Goal: Task Accomplishment & Management: Use online tool/utility

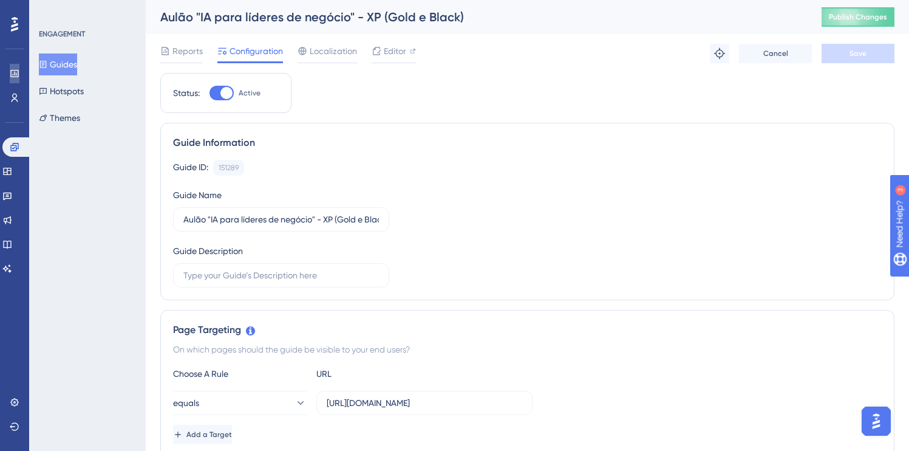
click at [10, 66] on link at bounding box center [15, 73] width 10 height 19
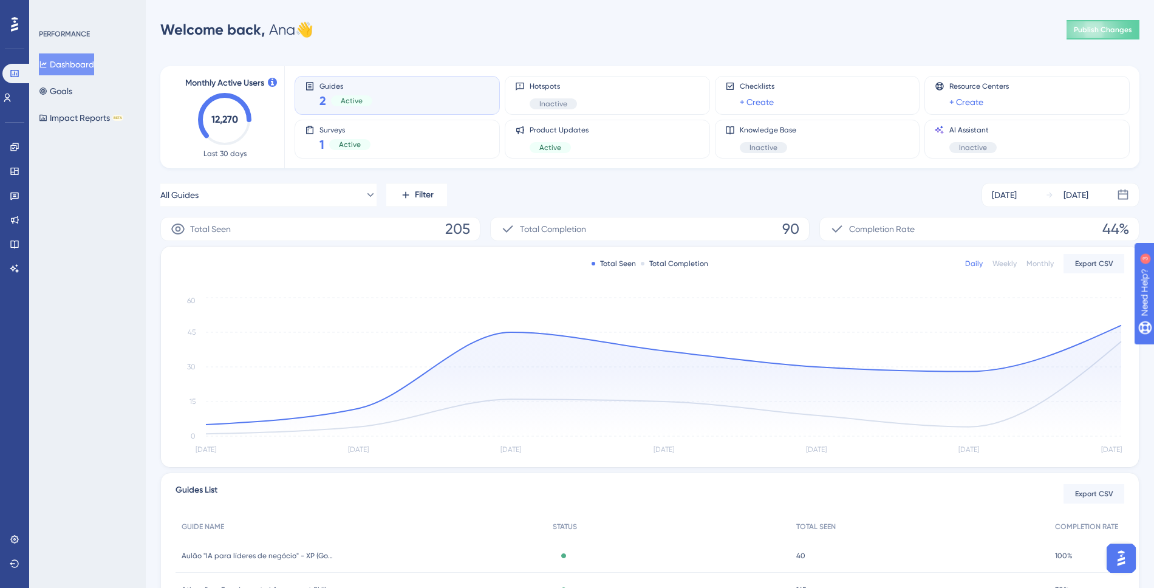
scroll to position [99, 0]
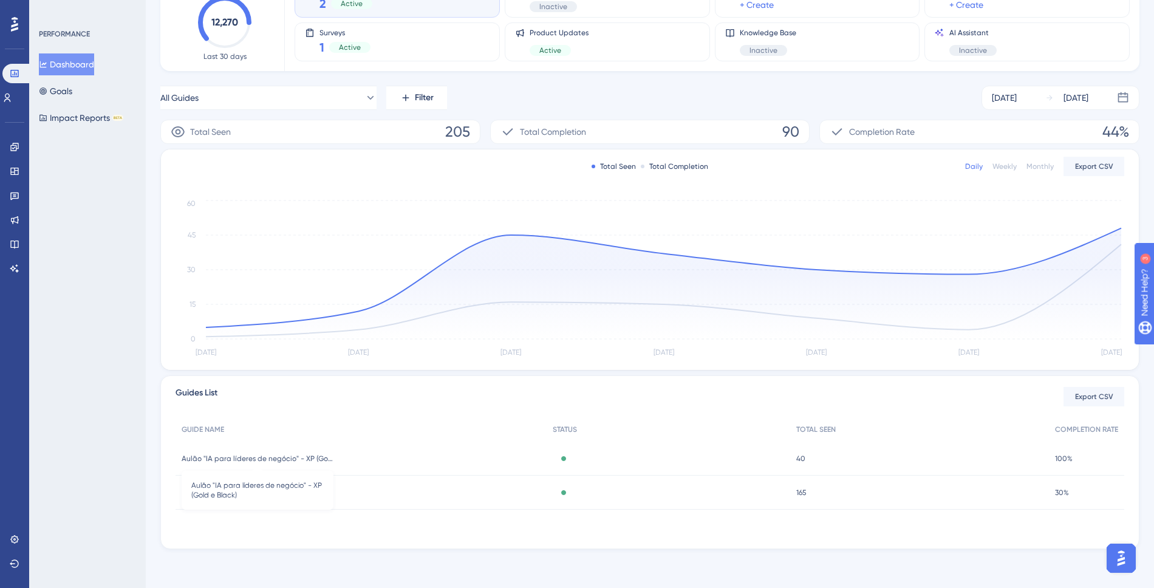
click at [214, 450] on span "Aulão "IA para líderes de negócio" - XP (Gold e Black)" at bounding box center [258, 459] width 152 height 10
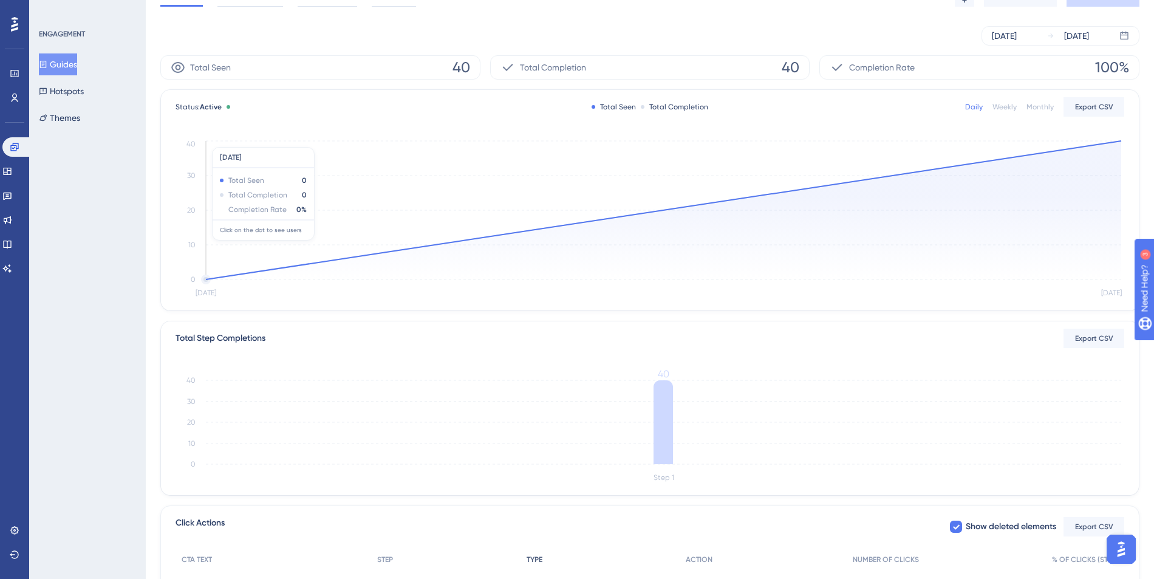
scroll to position [191, 0]
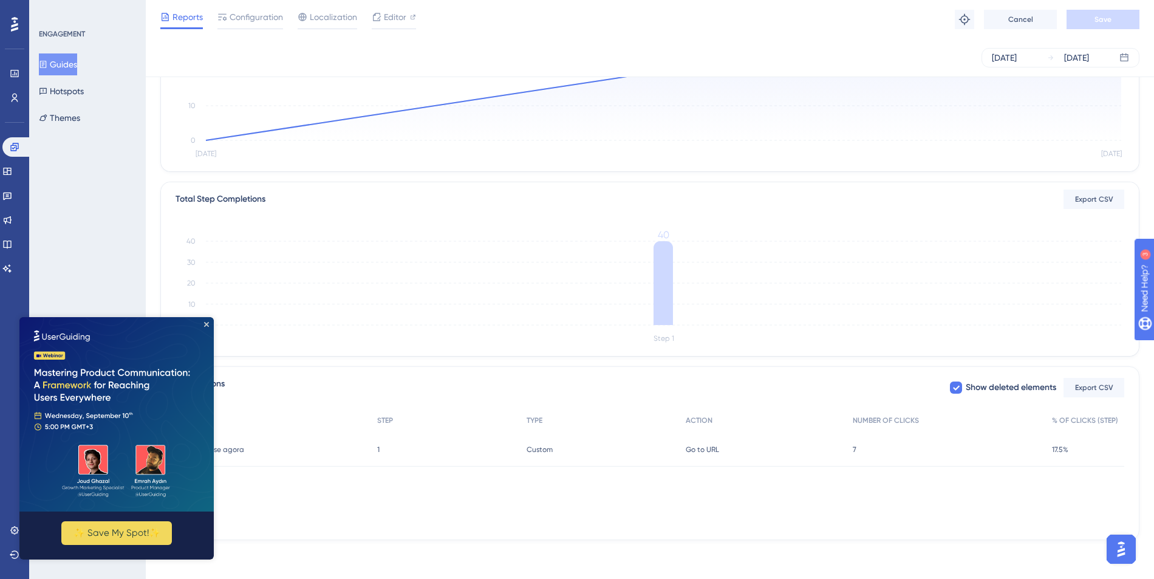
click at [203, 326] on img at bounding box center [116, 414] width 194 height 194
drag, startPoint x: 208, startPoint y: 324, endPoint x: 239, endPoint y: 662, distance: 339.7
click at [208, 324] on icon "Close Preview" at bounding box center [206, 324] width 5 height 5
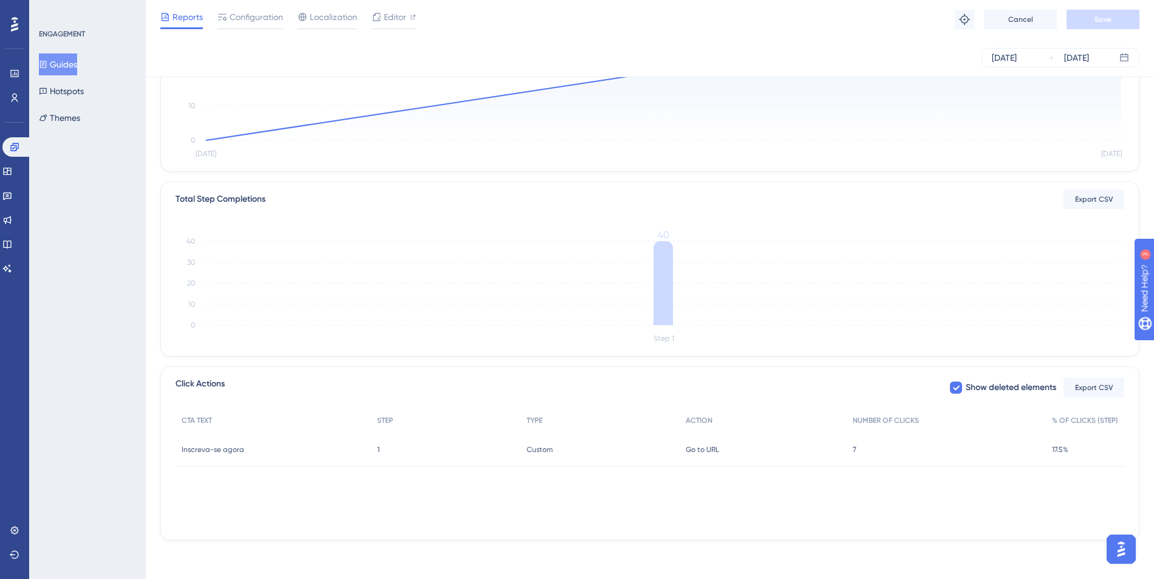
click at [306, 450] on div "Click Actions Show deleted elements Export CSV CTA TEXT STEP TYPE ACTION NUMBER…" at bounding box center [649, 453] width 979 height 174
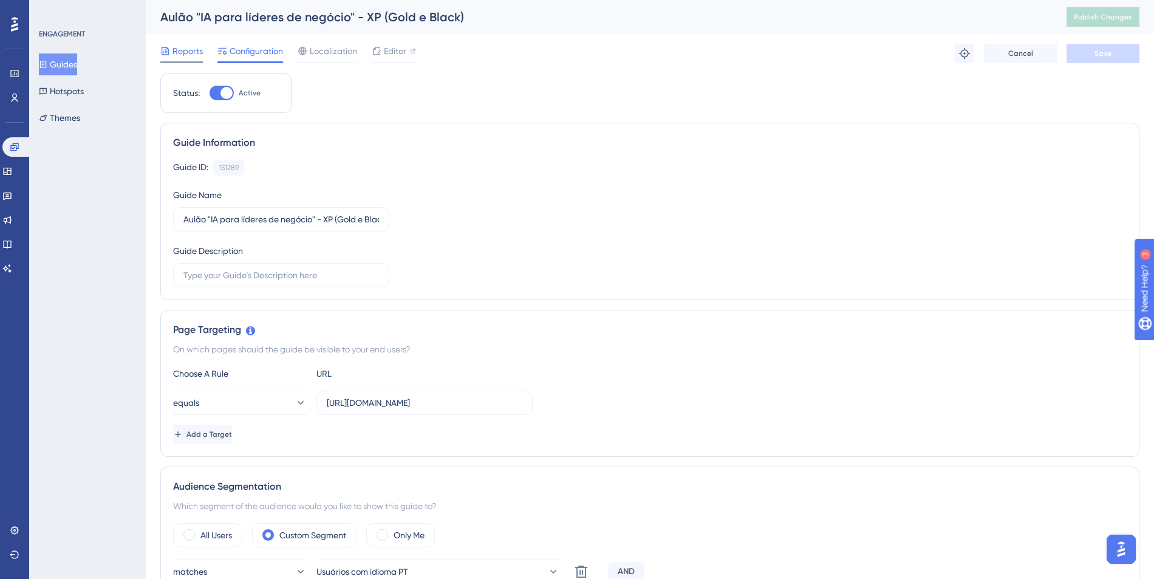
click at [187, 46] on span "Reports" at bounding box center [188, 51] width 30 height 15
